Goal: Information Seeking & Learning: Learn about a topic

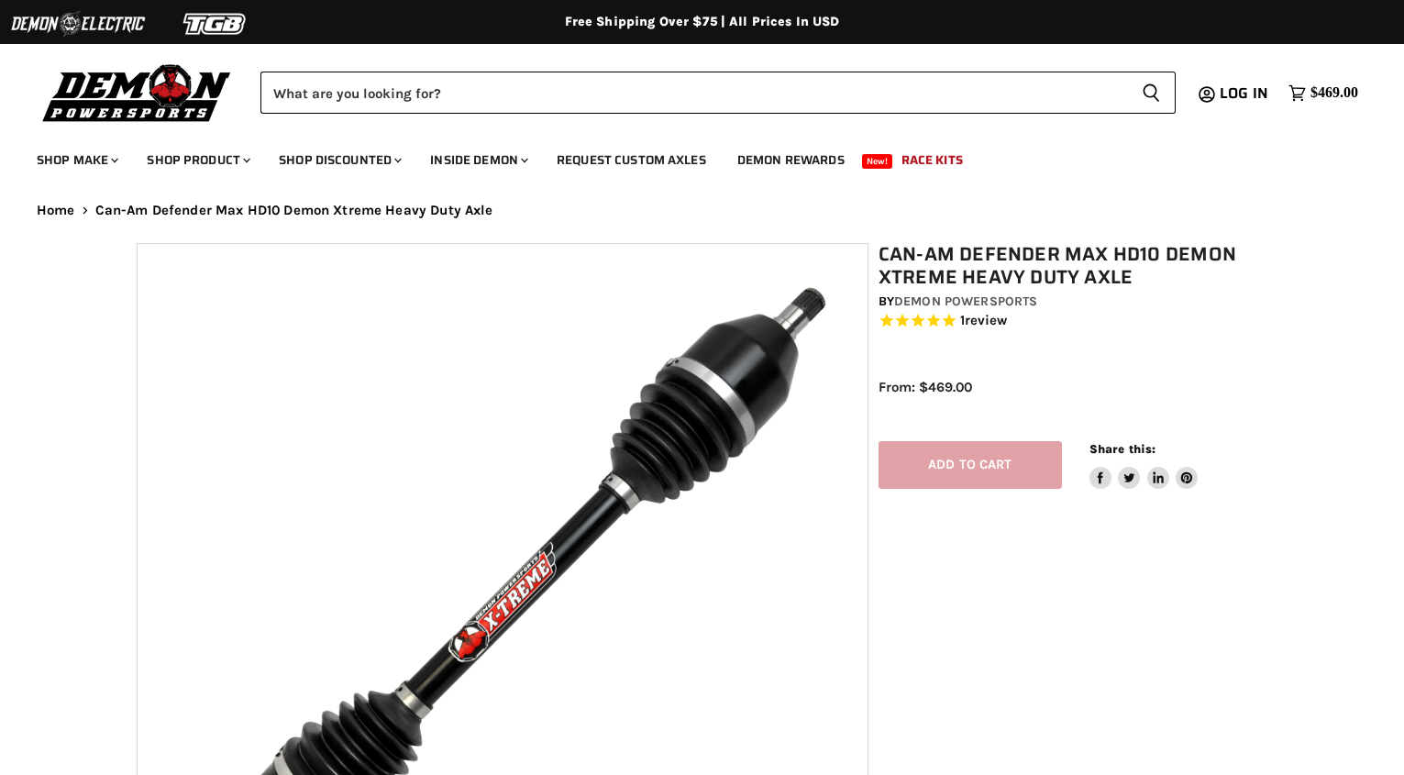
select select "******"
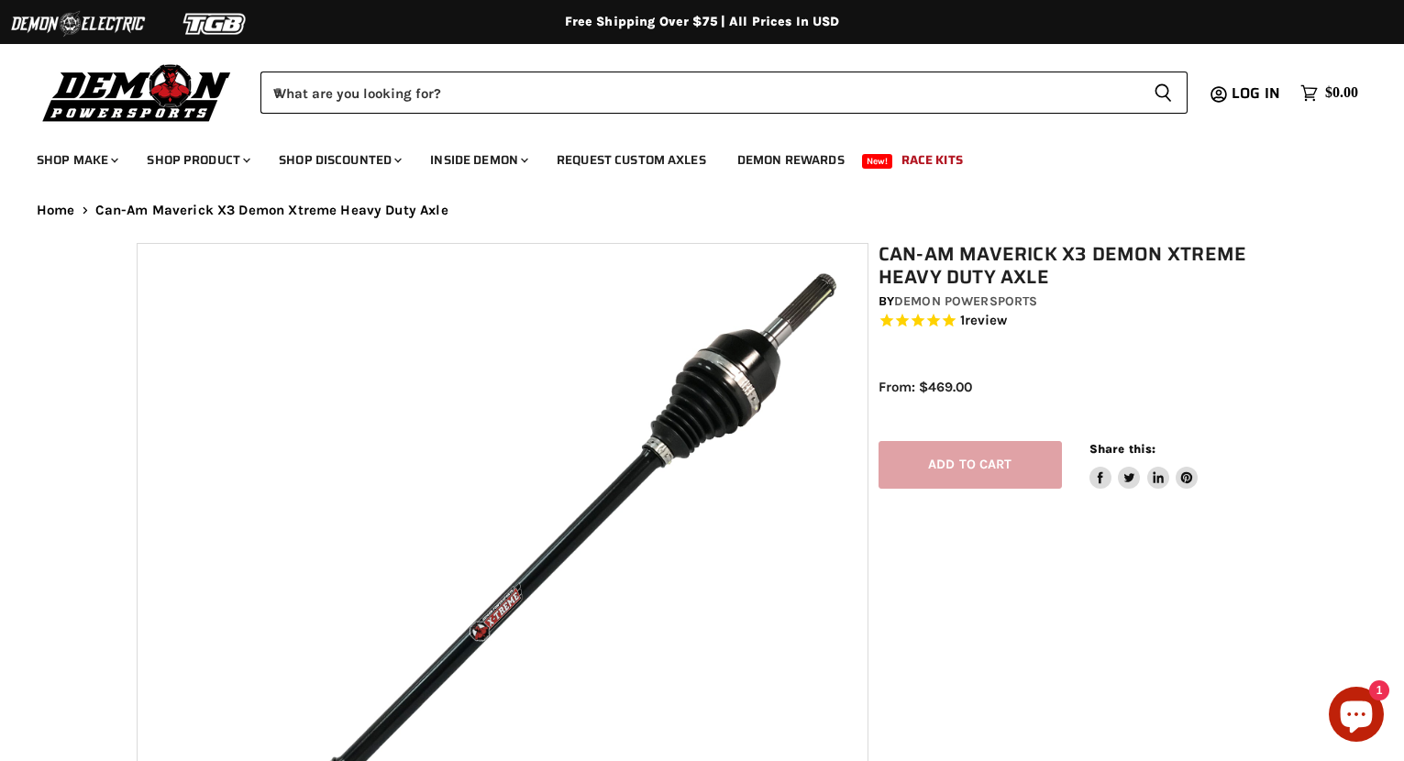
select select "******"
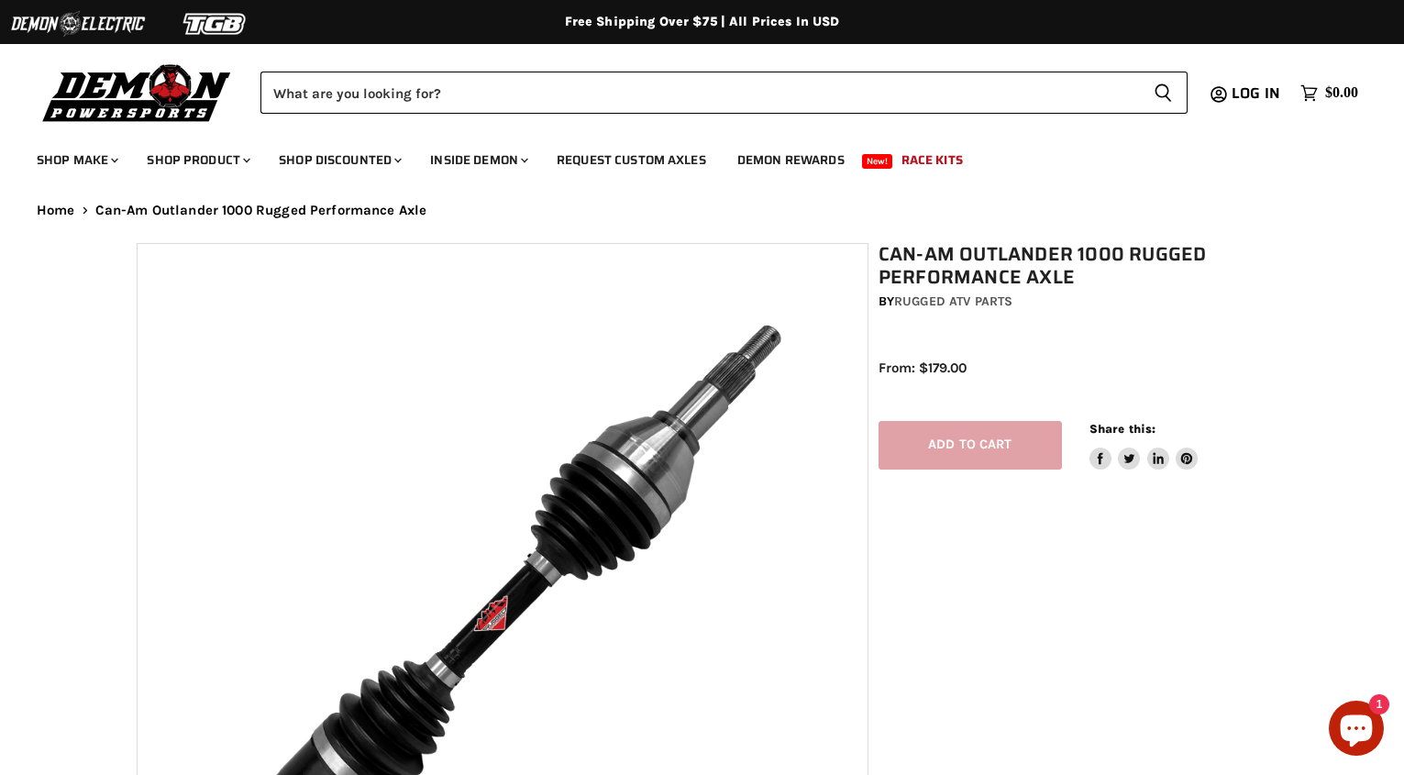
select select "******"
